Goal: Find specific page/section: Find specific page/section

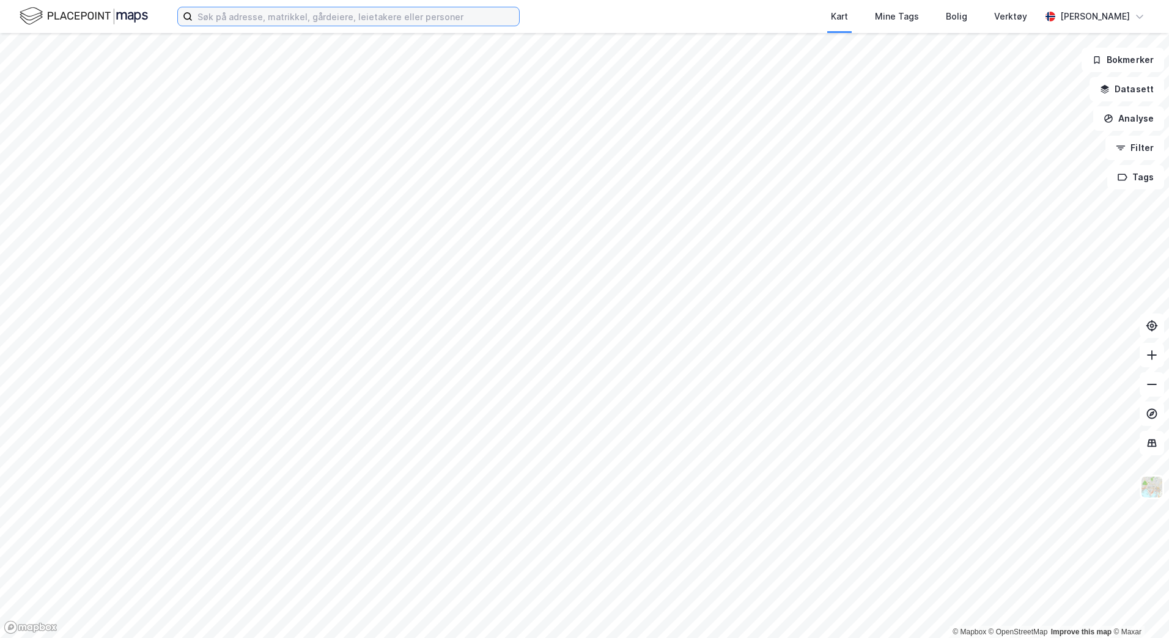
click at [280, 17] on input at bounding box center [356, 16] width 326 height 18
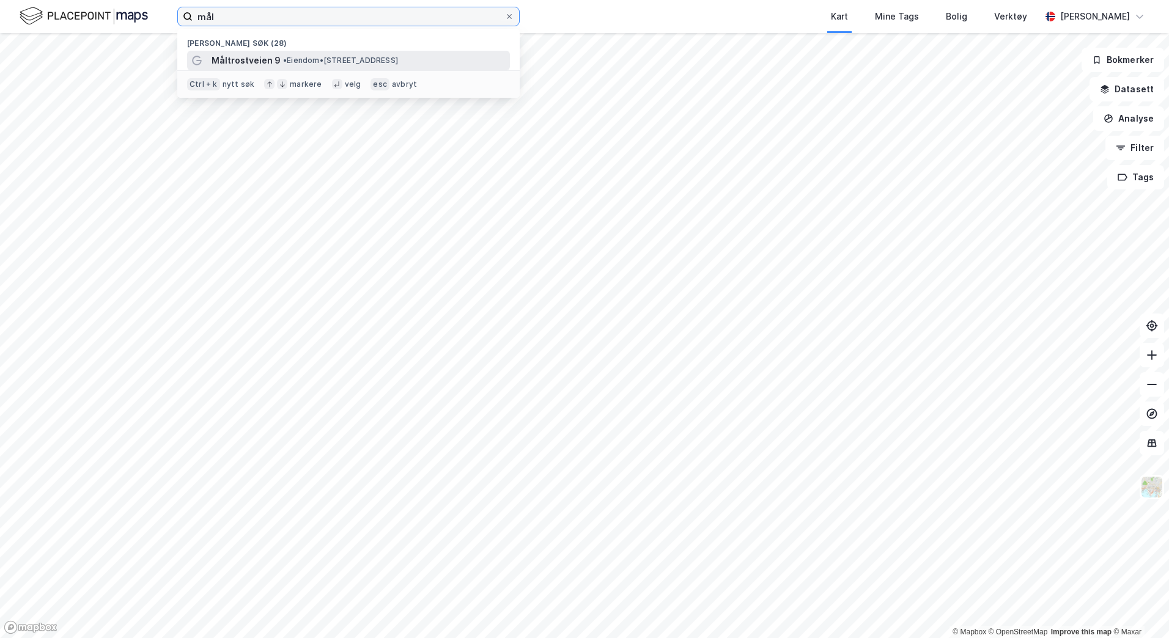
type input "mål"
click at [250, 55] on span "Måltrostveien 9" at bounding box center [246, 60] width 69 height 15
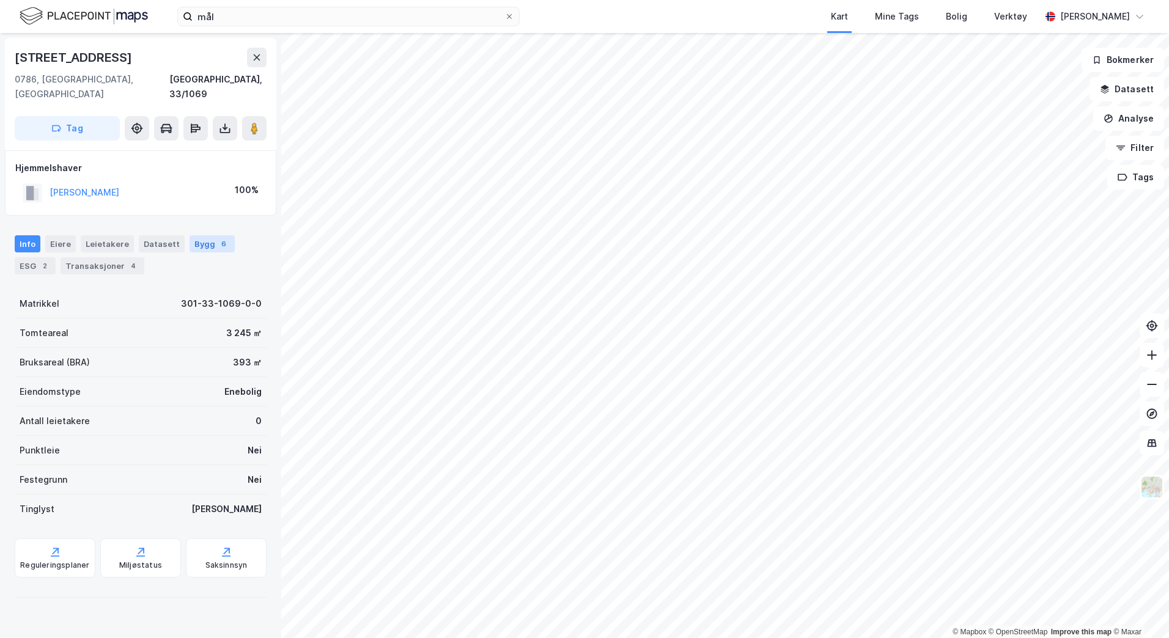
click at [193, 235] on div "Bygg 6" at bounding box center [212, 243] width 45 height 17
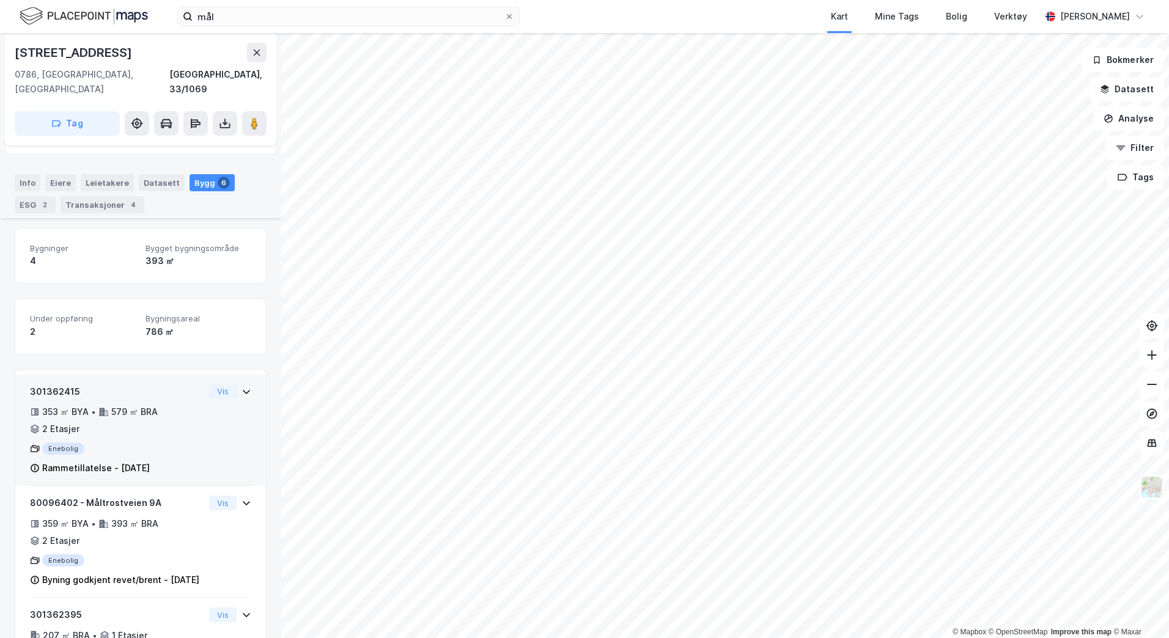
scroll to position [122, 0]
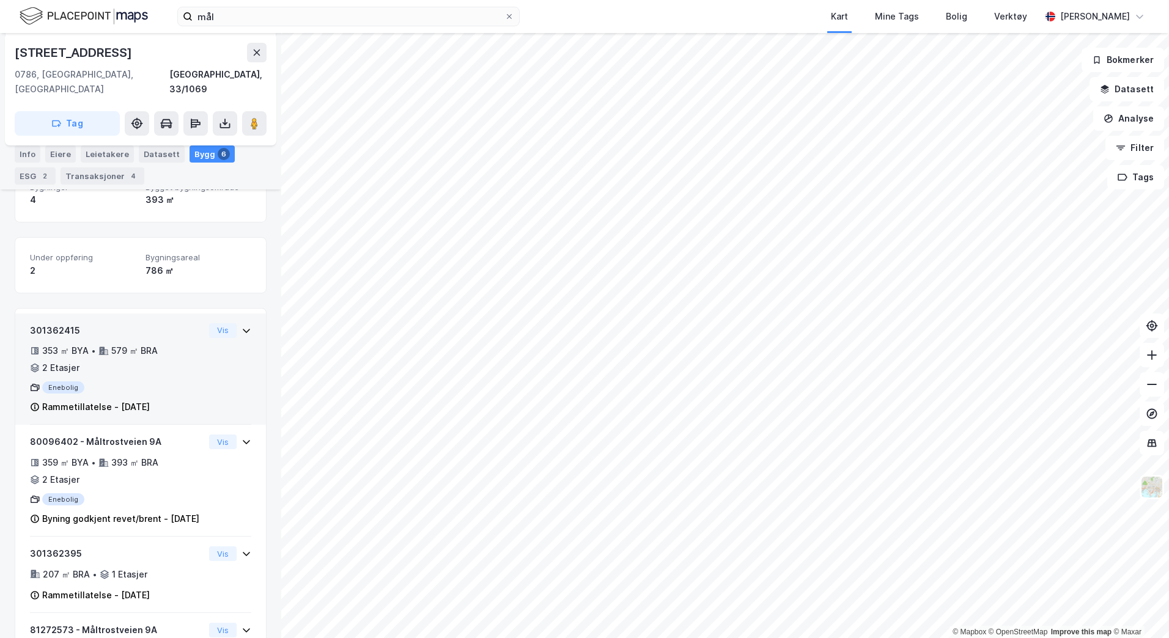
click at [241, 326] on icon at bounding box center [246, 331] width 10 height 10
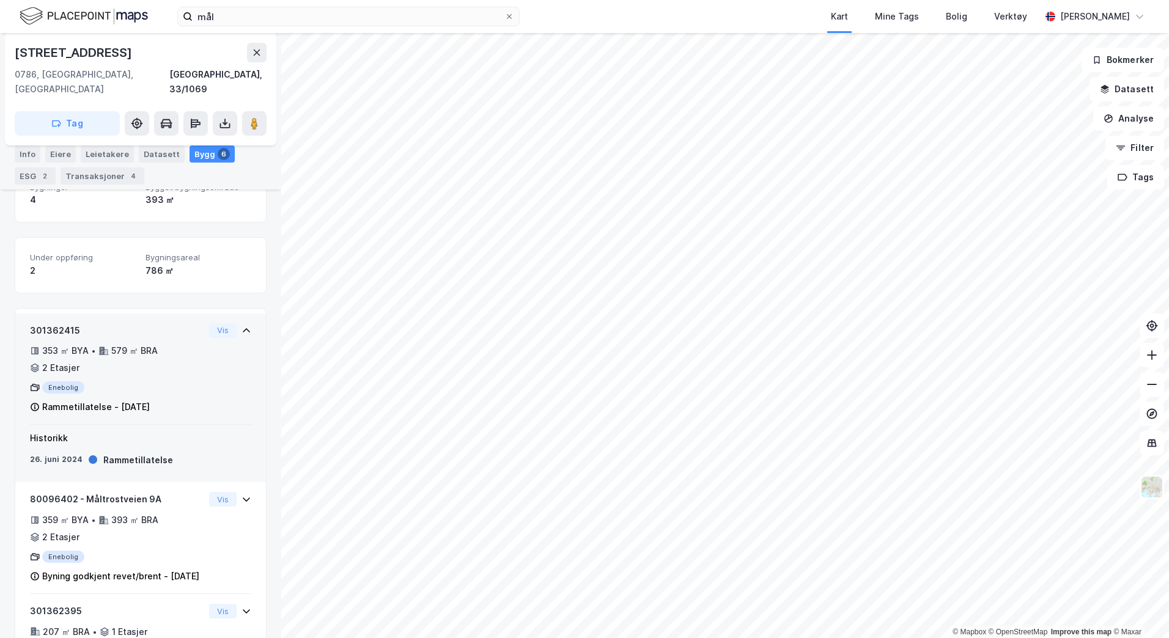
click at [241, 326] on icon at bounding box center [246, 331] width 10 height 10
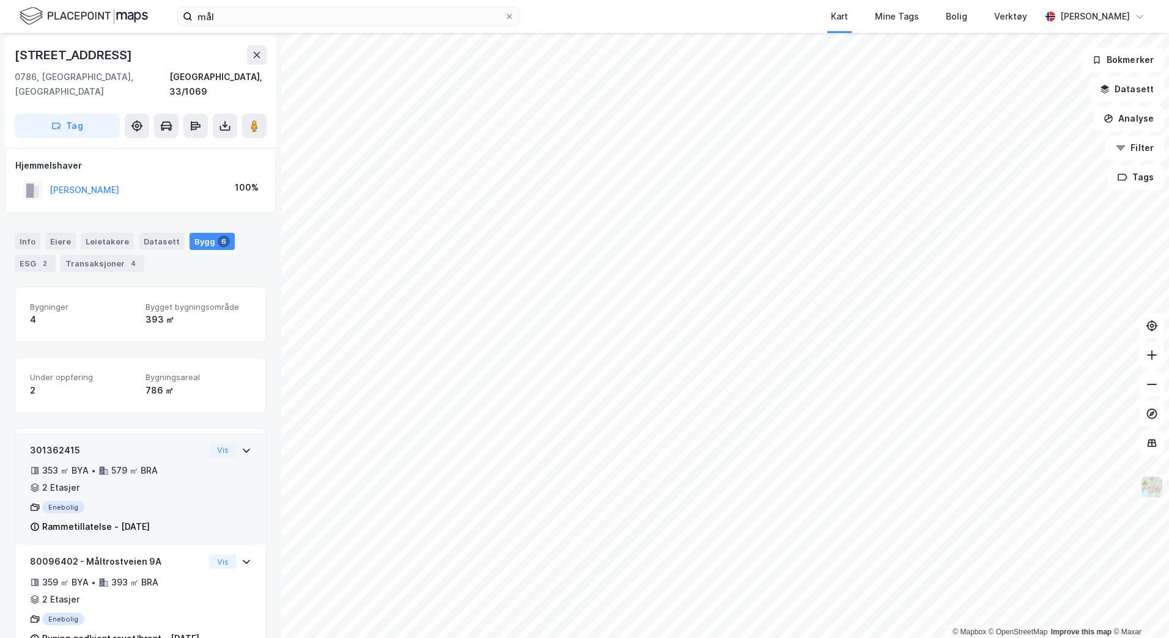
scroll to position [0, 0]
